Goal: Task Accomplishment & Management: Complete application form

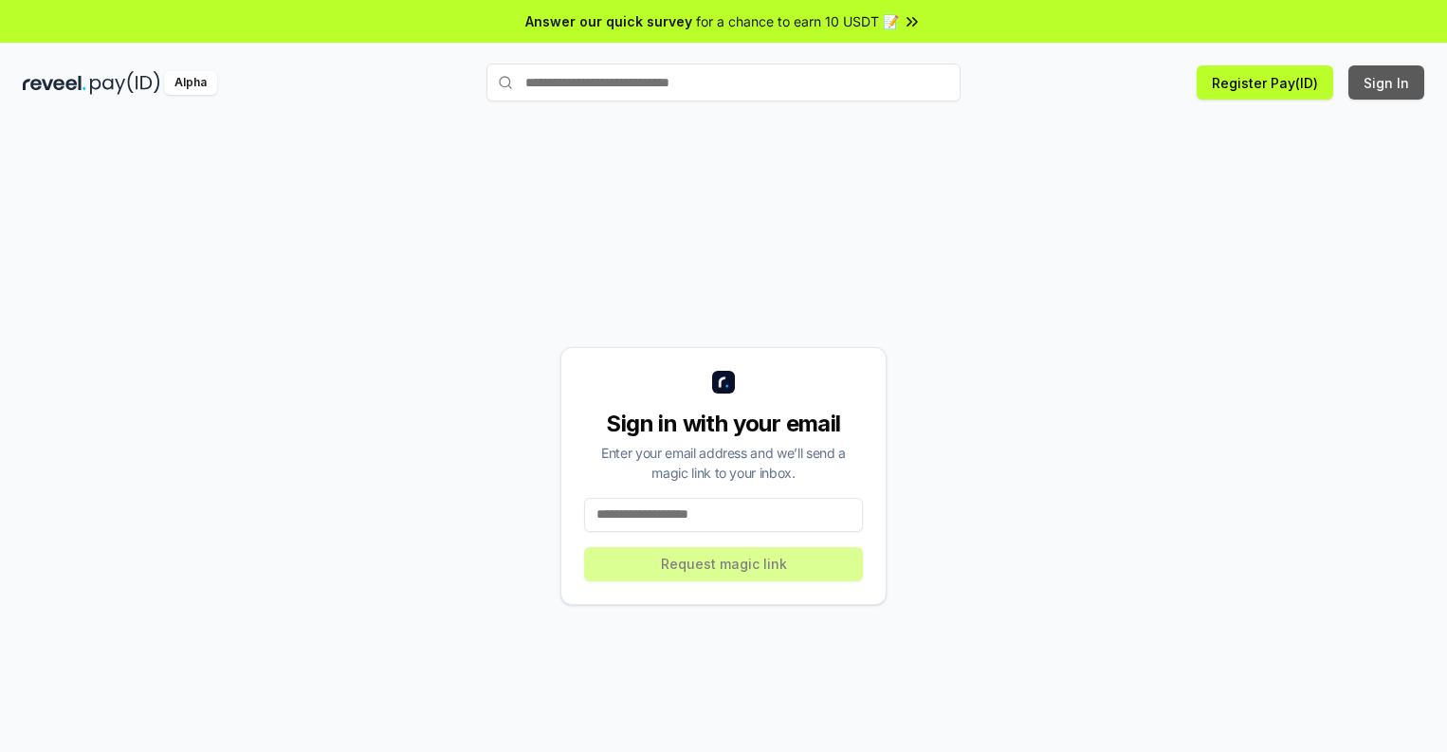
click at [1387, 83] on button "Sign In" at bounding box center [1387, 82] width 76 height 34
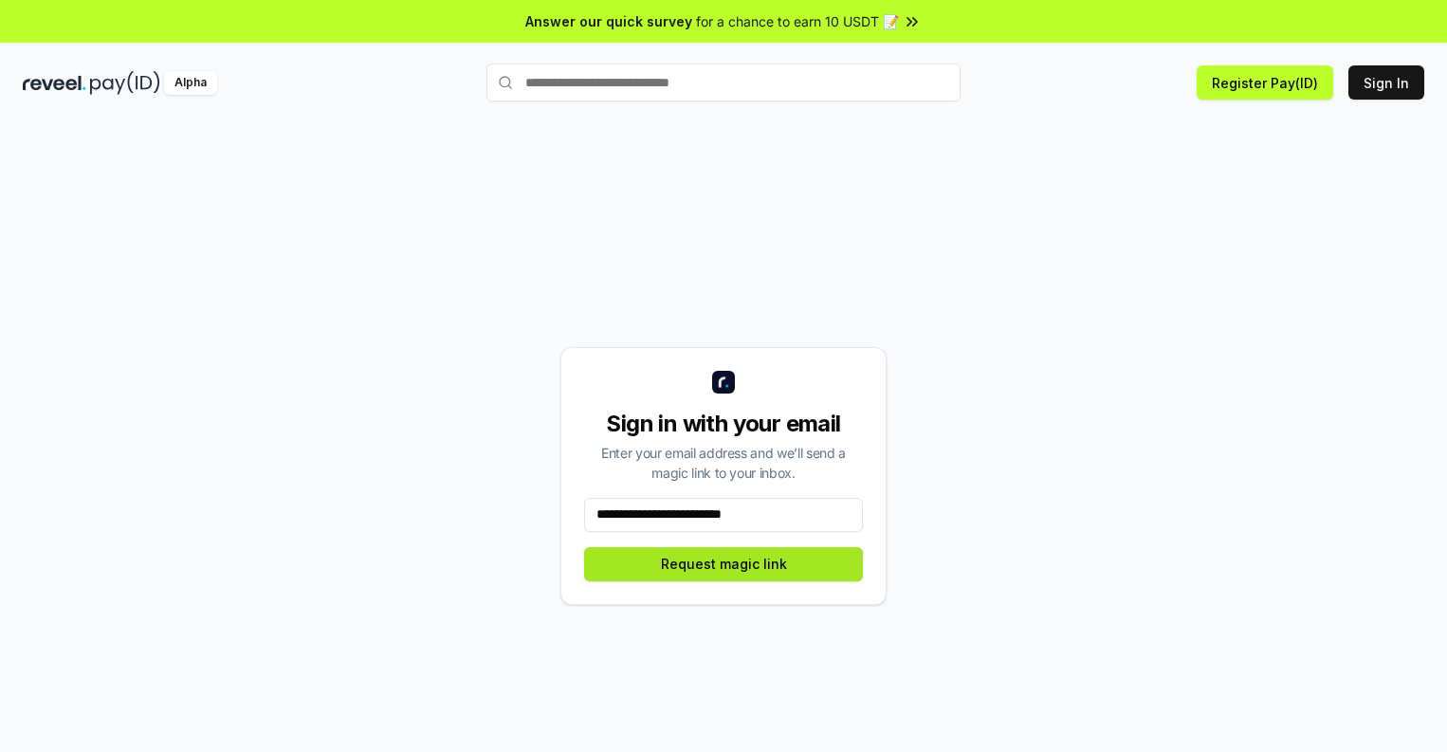
type input "**********"
click at [724, 563] on button "Request magic link" at bounding box center [723, 564] width 279 height 34
